Goal: Task Accomplishment & Management: Manage account settings

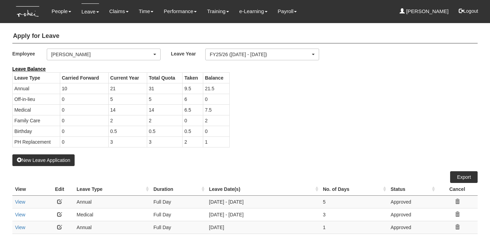
select select "50"
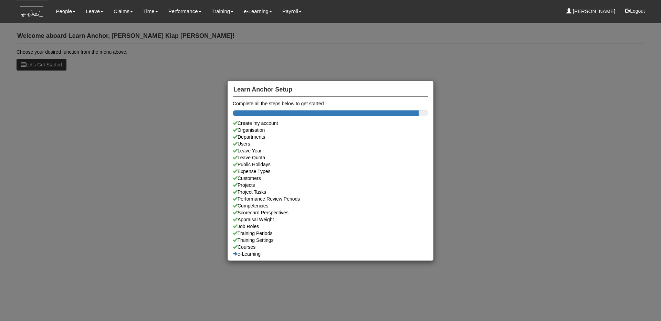
click at [146, 69] on div "Learn Anchor Setup Complete all the steps below to get started Create my accoun…" at bounding box center [330, 160] width 661 height 321
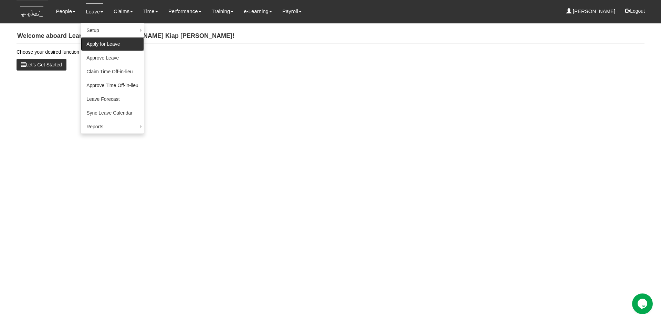
click at [117, 48] on link "Apply for Leave" at bounding box center [112, 44] width 63 height 14
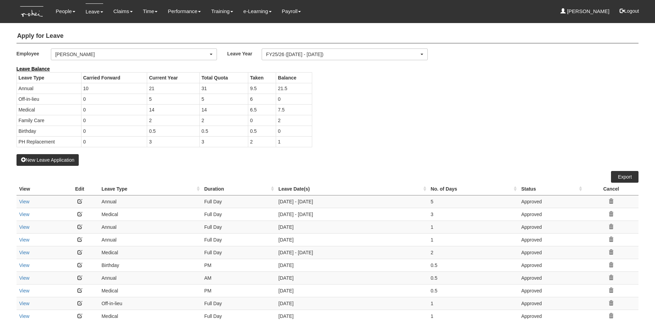
select select "50"
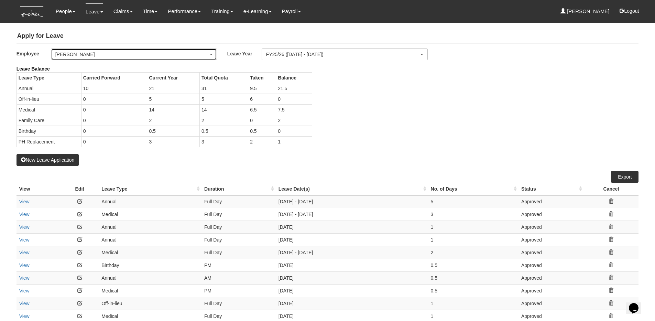
click at [163, 54] on div "[PERSON_NAME]" at bounding box center [131, 54] width 153 height 7
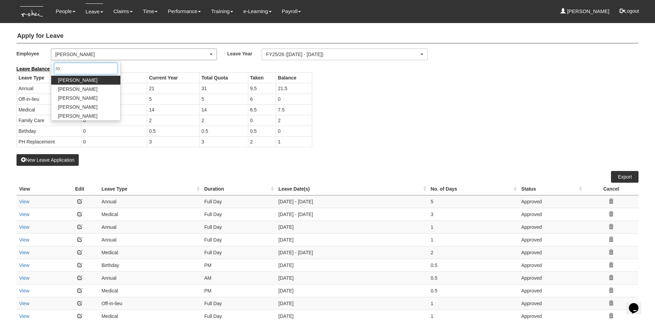
type input "[PERSON_NAME]"
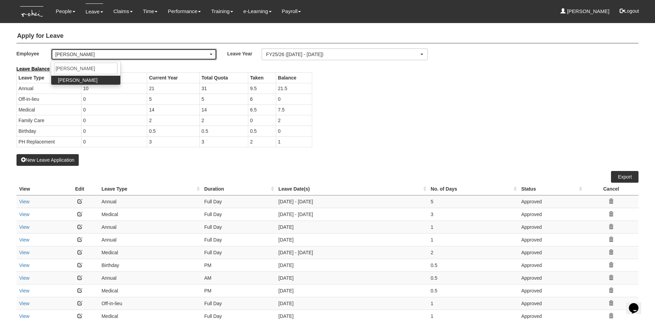
select select "5a253378-523a-4c52-9c83-550f69dab0df"
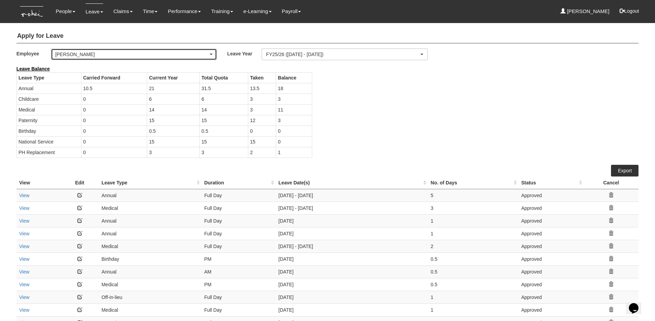
select select "50"
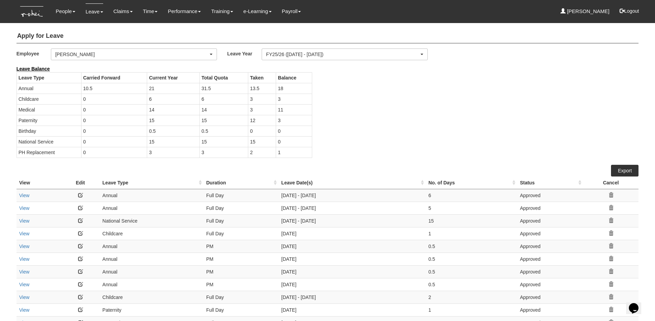
click at [279, 122] on td "3" at bounding box center [294, 120] width 36 height 11
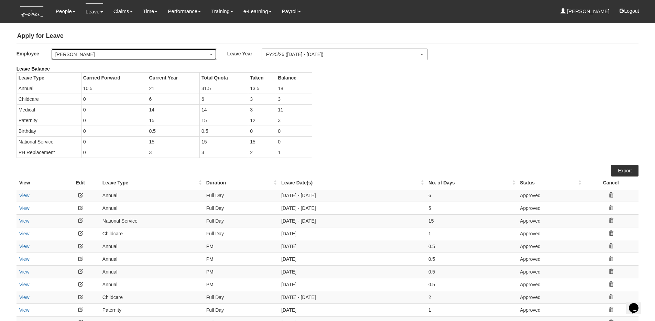
click at [129, 55] on div "Royston Choo" at bounding box center [131, 54] width 153 height 7
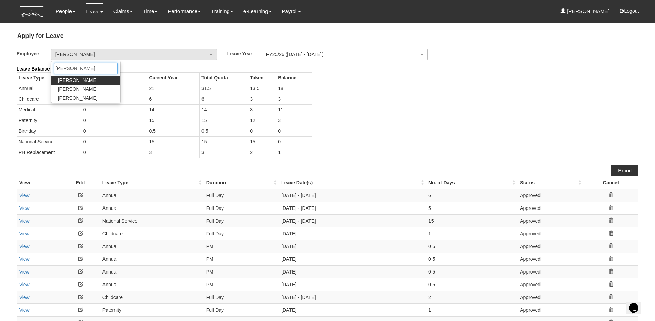
type input "joshu"
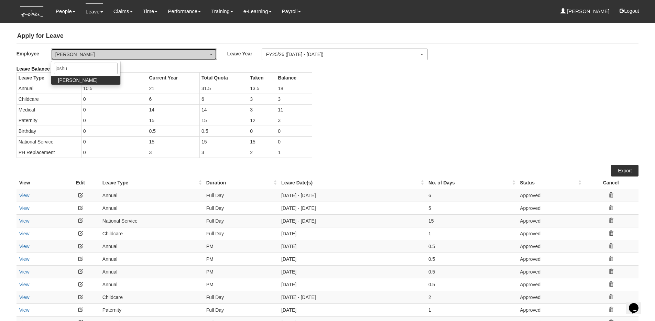
select select "34494e3c-fa1c-4f5c-8164-1b5a8a5feac6"
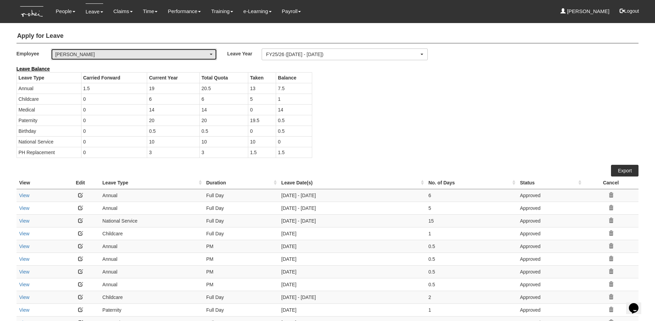
select select "50"
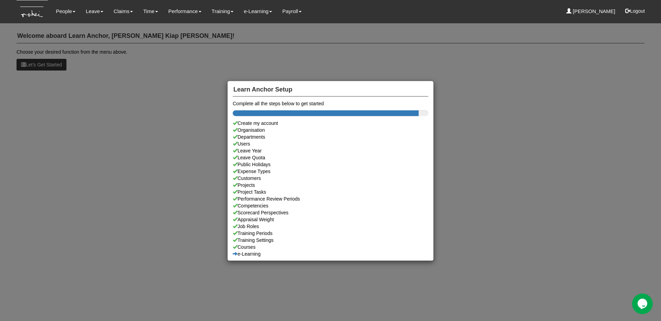
click at [548, 94] on div "Learn Anchor Setup Complete all the steps below to get started Create my accoun…" at bounding box center [330, 160] width 661 height 321
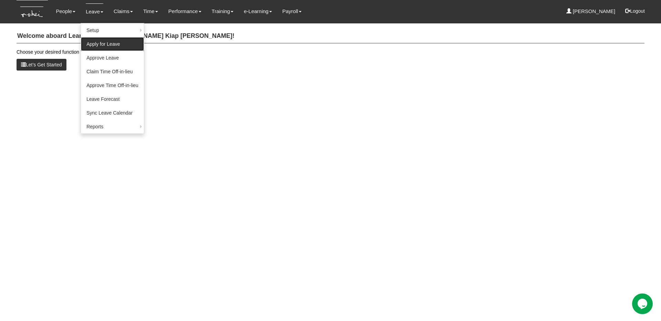
click at [102, 47] on link "Apply for Leave" at bounding box center [112, 44] width 63 height 14
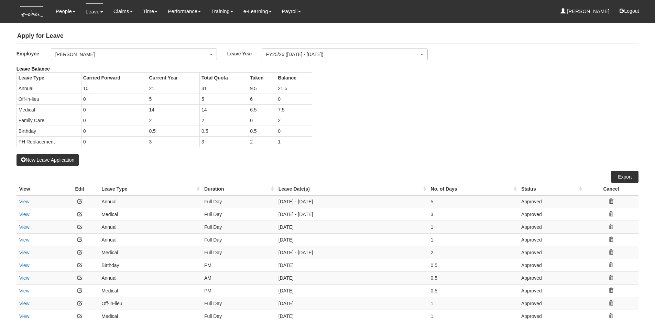
select select "50"
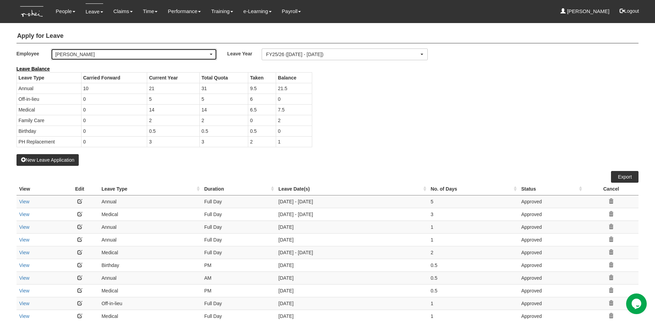
click at [202, 53] on div "[PERSON_NAME]" at bounding box center [131, 54] width 153 height 7
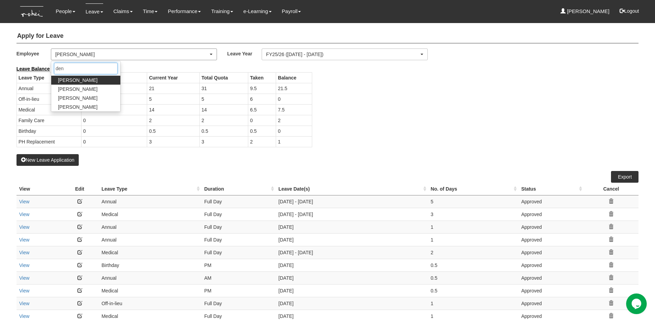
type input "deni"
select select "1ae40e68-5a0c-4d70-b50e-45a4e5a72252"
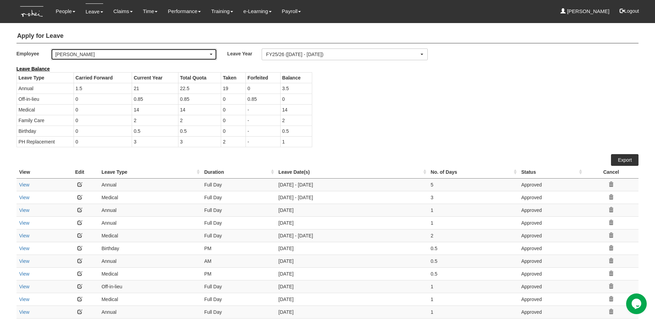
select select "50"
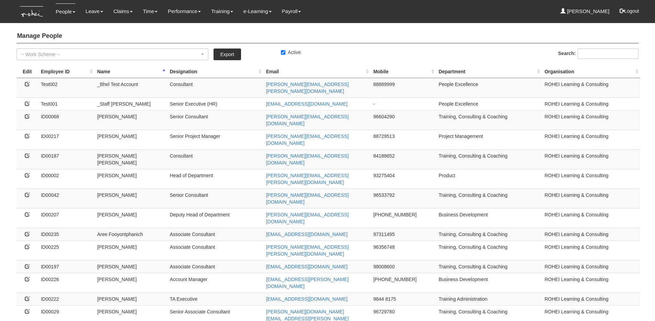
select select "50"
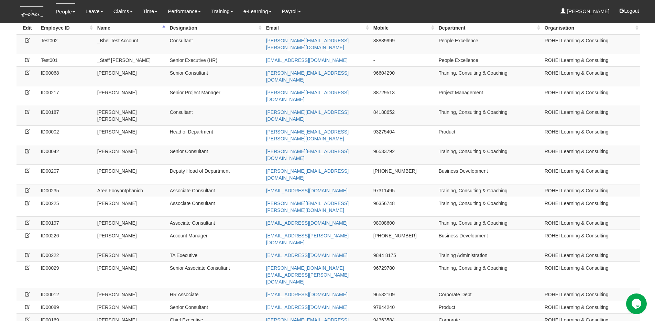
scroll to position [50, 0]
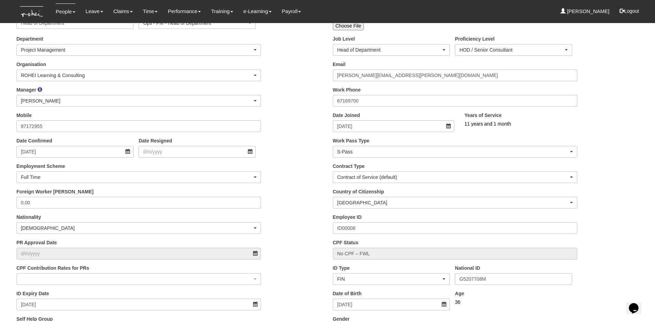
scroll to position [194, 0]
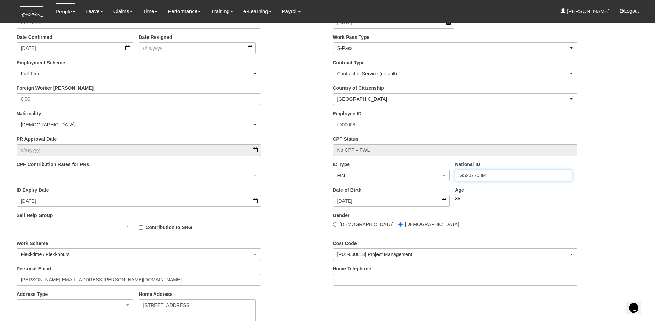
click at [471, 174] on input "G5207708M" at bounding box center [513, 176] width 117 height 12
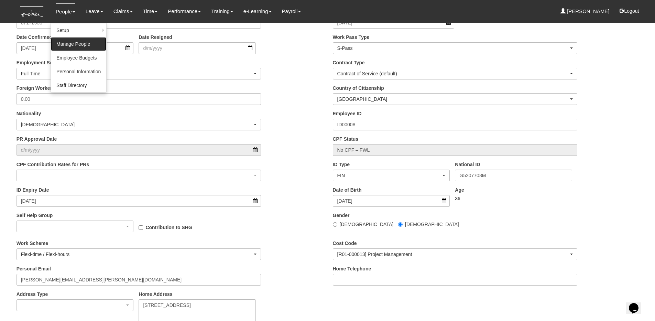
click at [71, 42] on link "Manage People" at bounding box center [78, 44] width 55 height 14
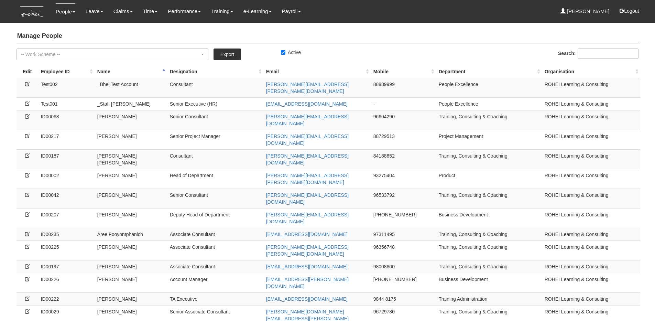
select select "50"
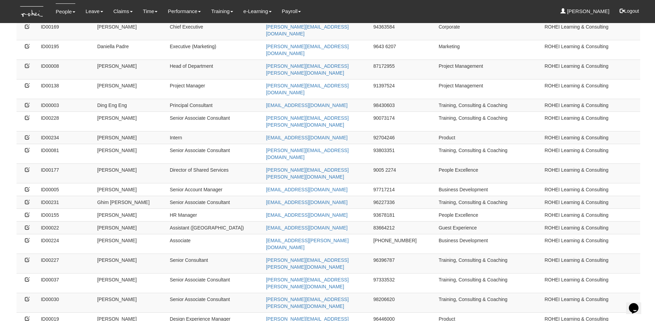
scroll to position [341, 0]
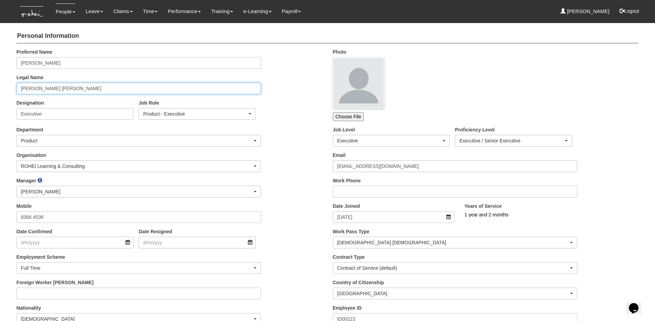
click at [104, 90] on input "[PERSON_NAME] [PERSON_NAME]" at bounding box center [139, 89] width 245 height 12
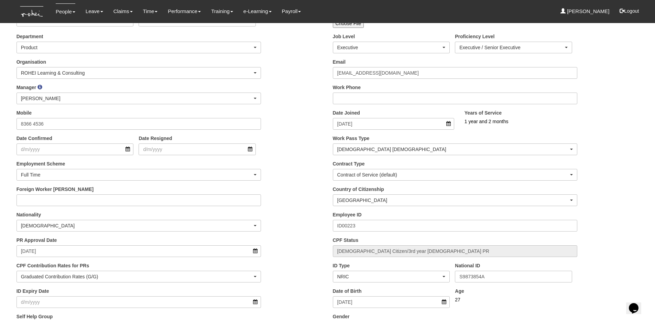
scroll to position [98, 0]
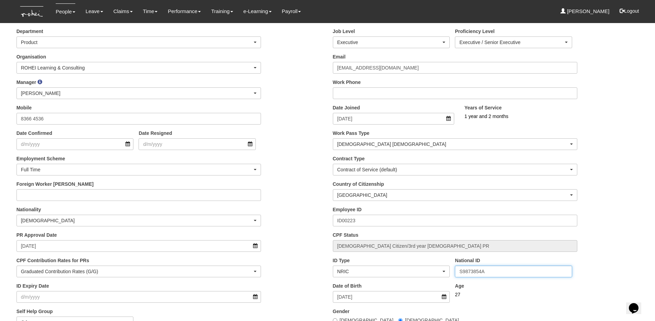
click at [488, 270] on input "S9873854A" at bounding box center [513, 272] width 117 height 12
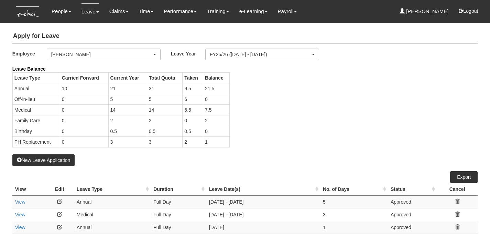
select select "50"
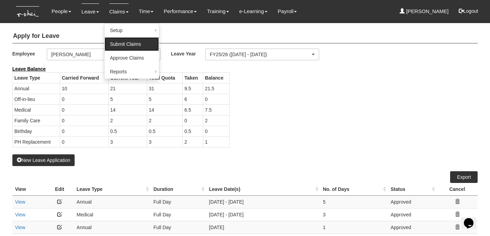
click at [121, 41] on link "Submit Claims" at bounding box center [132, 44] width 54 height 14
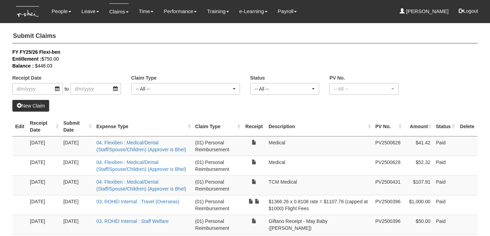
select select "50"
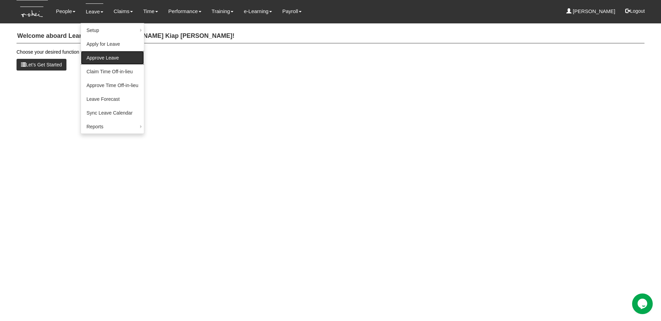
click at [99, 51] on link "Approve Leave" at bounding box center [112, 58] width 63 height 14
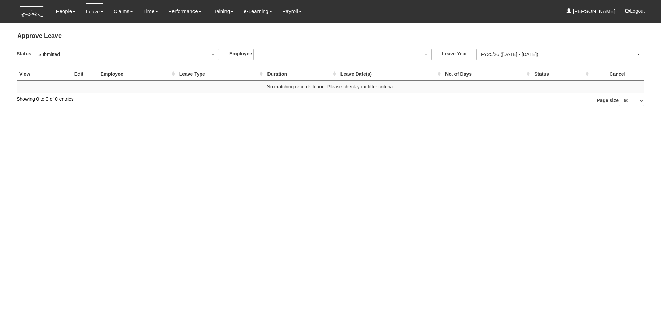
select select "50"
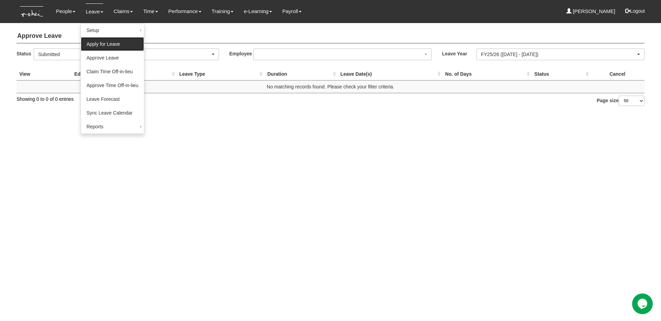
click at [101, 46] on link "Apply for Leave" at bounding box center [112, 44] width 63 height 14
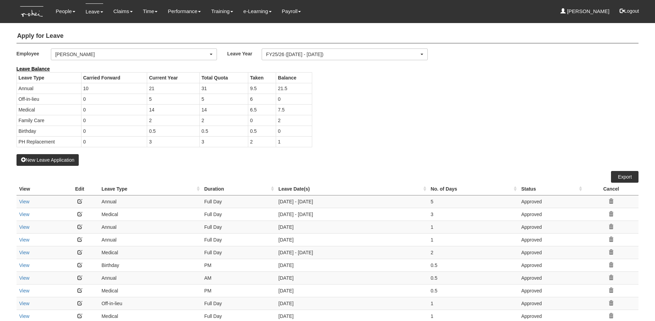
select select "50"
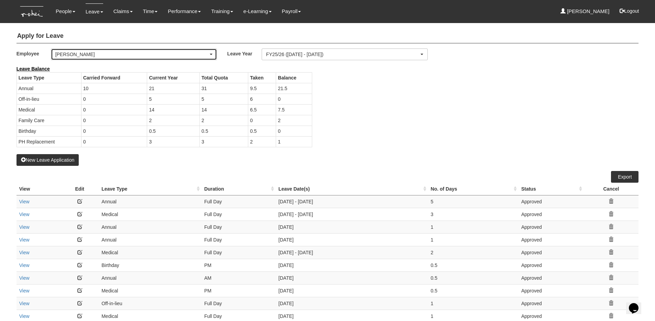
click at [132, 58] on div "[PERSON_NAME]" at bounding box center [133, 54] width 165 height 11
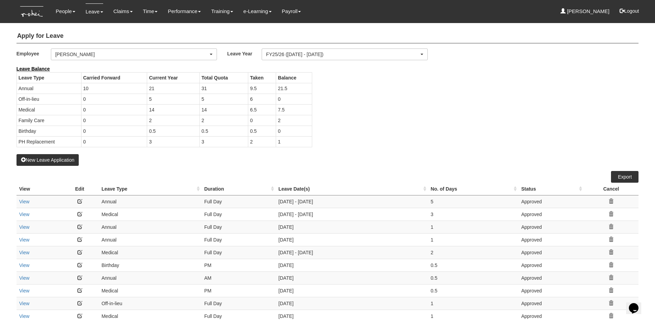
scroll to position [124, 0]
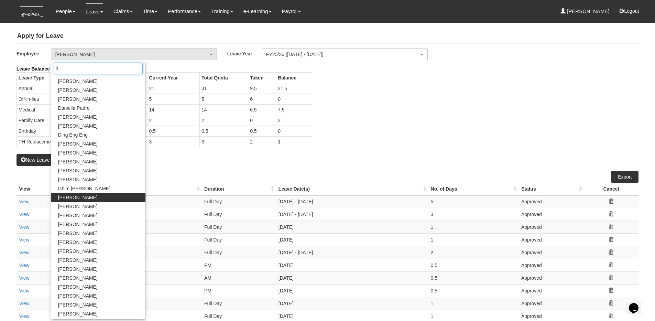
type input "de"
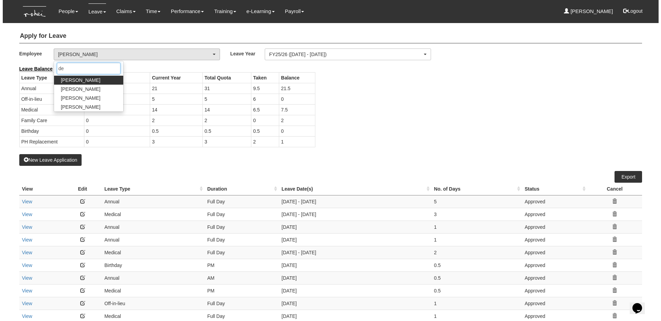
scroll to position [0, 0]
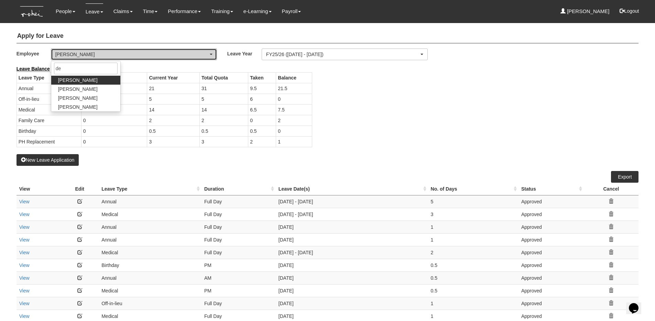
select select "1ae40e68-5a0c-4d70-b50e-45a4e5a72252"
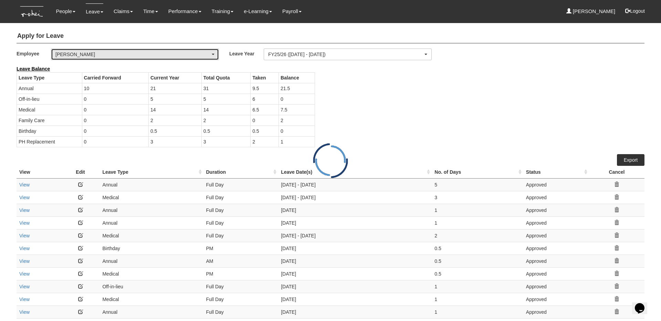
select select "50"
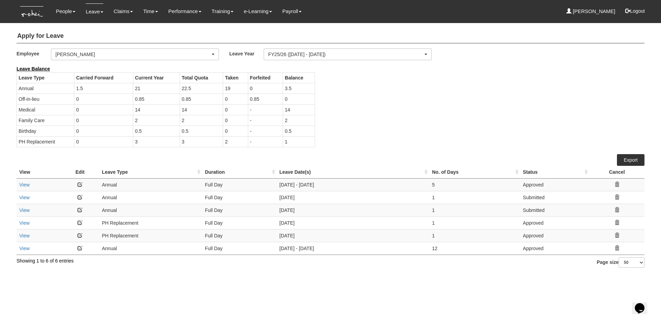
click at [451, 118] on div "Leave Balance Leave Type Carried Forward Current Year Total Quota Taken Forfeit…" at bounding box center [325, 109] width 628 height 89
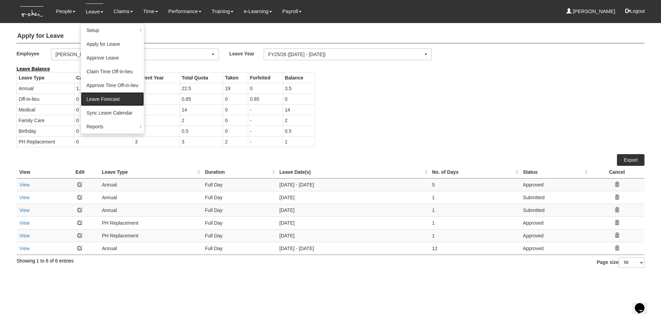
click at [113, 101] on link "Leave Forecast" at bounding box center [112, 99] width 63 height 14
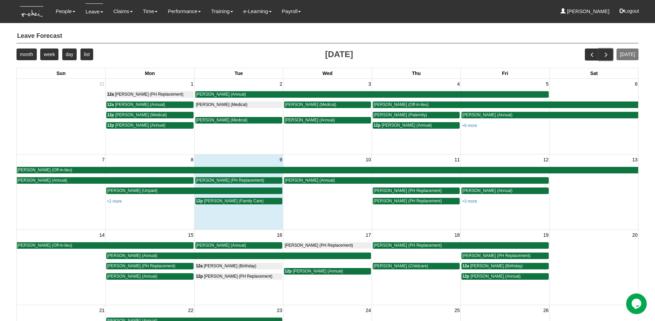
click at [610, 55] on span "next" at bounding box center [606, 54] width 7 height 7
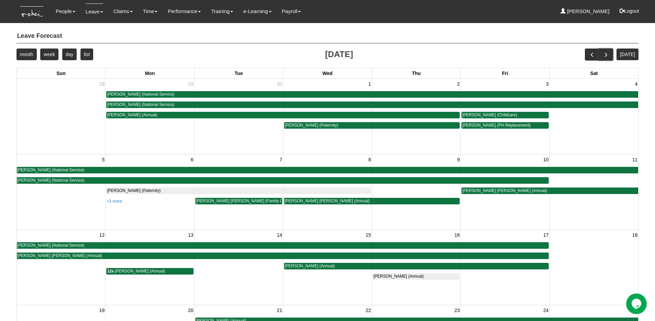
click at [610, 55] on span "next" at bounding box center [606, 54] width 7 height 7
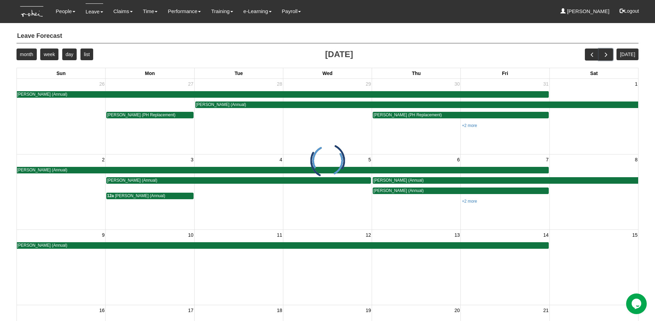
click at [610, 55] on span "next" at bounding box center [606, 54] width 7 height 7
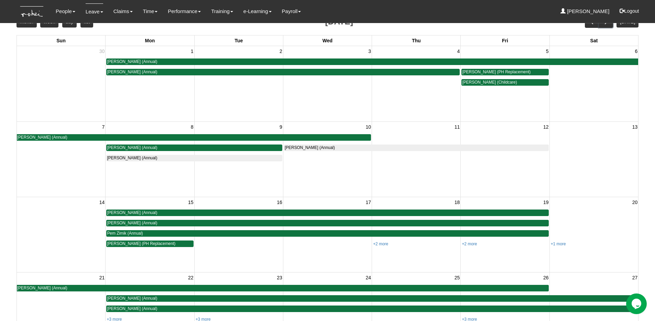
scroll to position [34, 0]
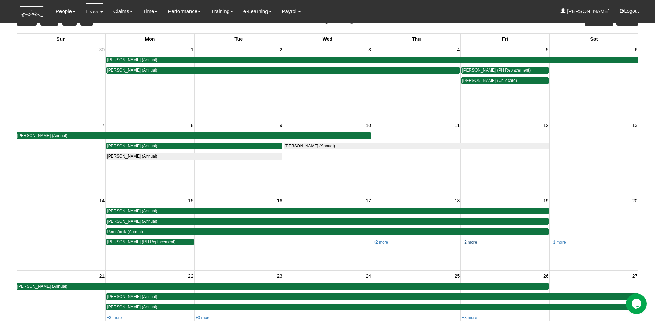
click at [473, 242] on link "+2 more" at bounding box center [469, 242] width 15 height 5
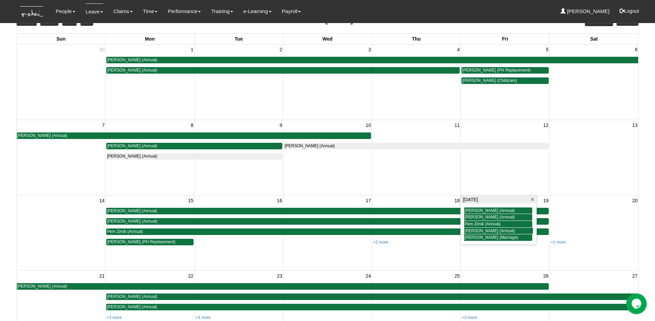
click at [533, 198] on span at bounding box center [532, 199] width 5 height 5
